Goal: Task Accomplishment & Management: Manage account settings

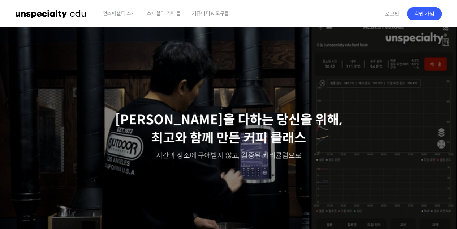
drag, startPoint x: 0, startPoint y: 0, endPoint x: 418, endPoint y: 52, distance: 421.7
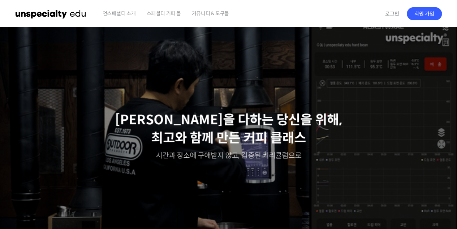
click at [429, 53] on div "Slider" at bounding box center [229, 135] width 434 height 217
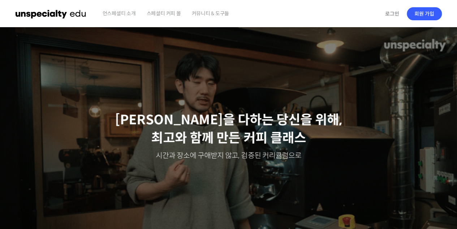
drag, startPoint x: 411, startPoint y: 0, endPoint x: 299, endPoint y: 16, distance: 113.5
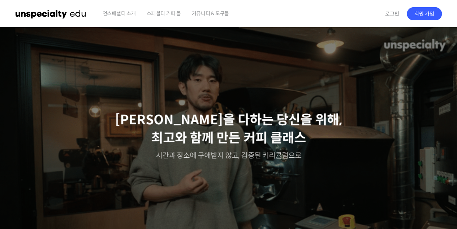
click at [299, 16] on div "언스페셜티 소개 스페셜티 커피 몰 커뮤니티 & 도구들" at bounding box center [239, 13] width 284 height 27
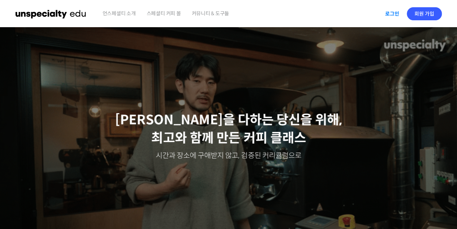
click at [399, 14] on link "로그인" at bounding box center [392, 13] width 23 height 17
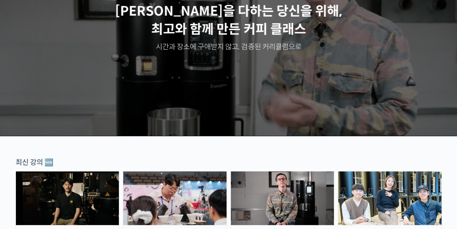
scroll to position [253, 0]
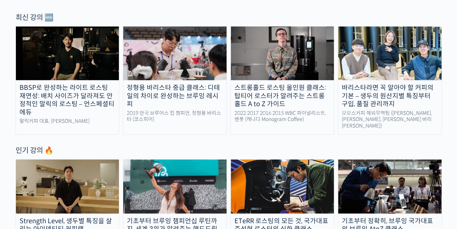
click at [409, 103] on div "바리스타라면 꼭 알아야 할 커피의 기본 – 생두의 원산지별 특징부터 구입, 품질 관리까지" at bounding box center [390, 96] width 103 height 25
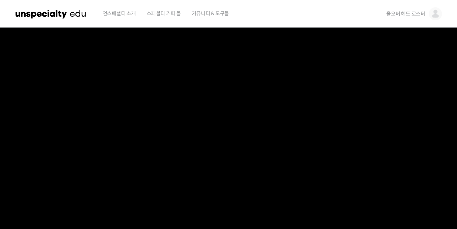
click at [428, 11] on link "올오버 헤드 로스터" at bounding box center [415, 13] width 56 height 27
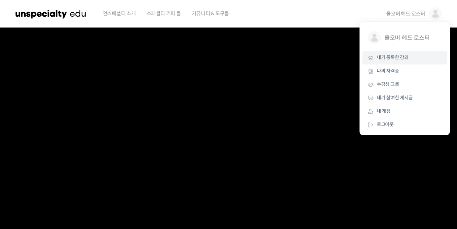
click at [398, 56] on span "내가 등록한 강의" at bounding box center [393, 57] width 32 height 6
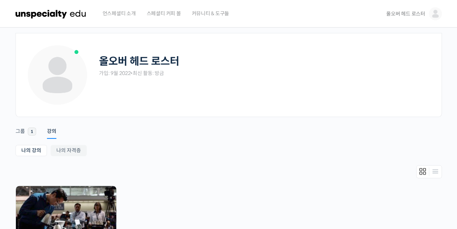
click at [431, 14] on img at bounding box center [435, 13] width 13 height 13
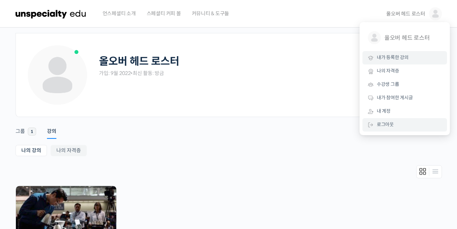
click at [386, 127] on span "로그아웃" at bounding box center [385, 124] width 17 height 6
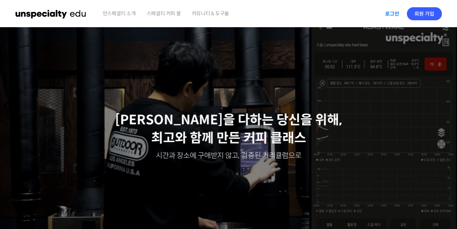
click at [389, 10] on link "로그인" at bounding box center [392, 13] width 23 height 17
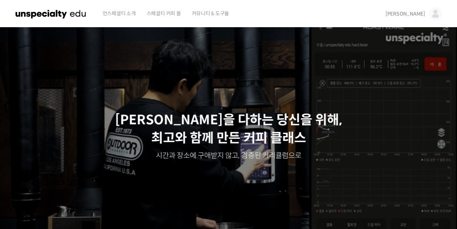
click at [438, 13] on img at bounding box center [435, 13] width 13 height 13
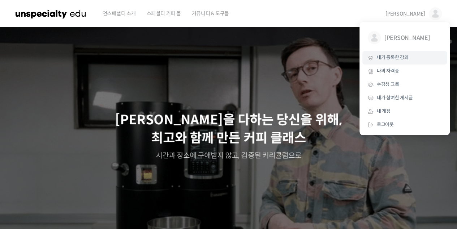
click at [408, 60] on span "내가 등록한 강의" at bounding box center [393, 57] width 32 height 6
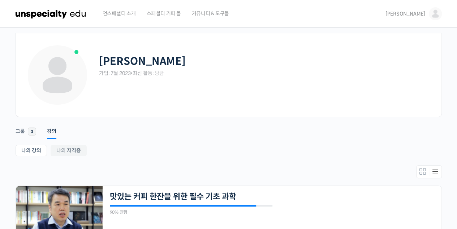
click at [147, 76] on div "가입: 7월 2023 • 최신 활동: 방금" at bounding box center [145, 73] width 92 height 7
click at [111, 11] on span "언스페셜티 소개" at bounding box center [119, 13] width 33 height 27
click at [67, 14] on img at bounding box center [51, 14] width 71 height 22
